Goal: Transaction & Acquisition: Purchase product/service

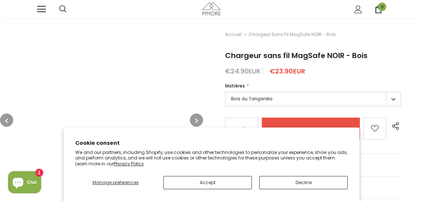
type input "0"
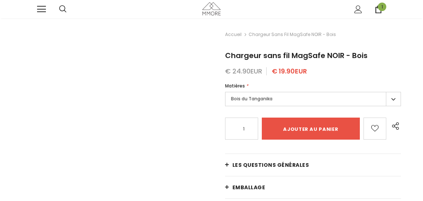
type input "Add to cart"
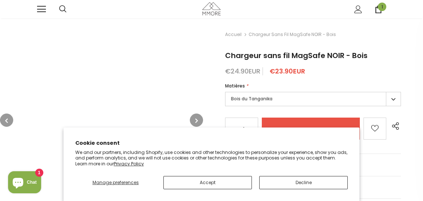
type input "0"
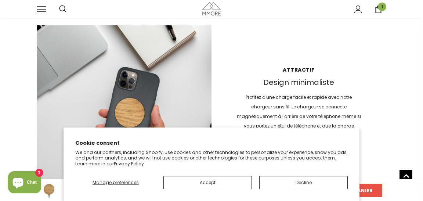
scroll to position [803, 0]
